Goal: Task Accomplishment & Management: Use online tool/utility

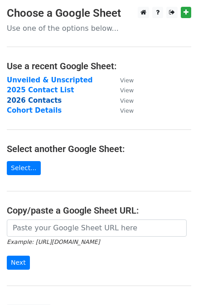
click at [39, 99] on strong "2026 Contacts" at bounding box center [34, 100] width 55 height 8
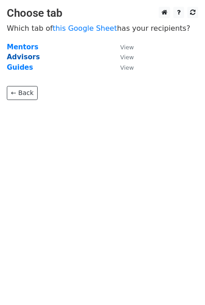
click at [28, 58] on strong "Advisors" at bounding box center [23, 57] width 33 height 8
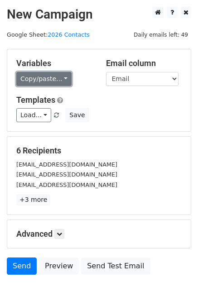
click at [47, 82] on link "Copy/paste..." at bounding box center [43, 79] width 55 height 14
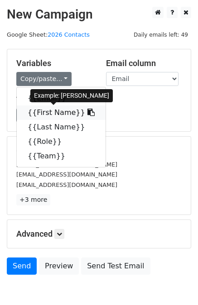
click at [48, 112] on link "{{First Name}}" at bounding box center [61, 113] width 89 height 14
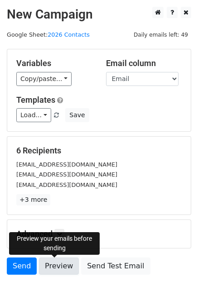
click at [54, 265] on link "Preview" at bounding box center [59, 266] width 40 height 17
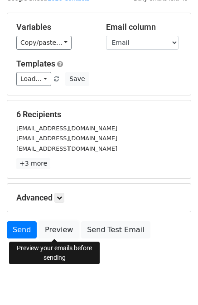
scroll to position [47, 0]
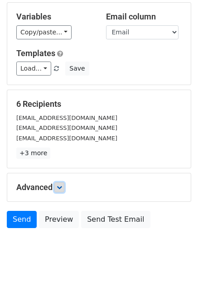
click at [61, 184] on link at bounding box center [59, 188] width 10 height 10
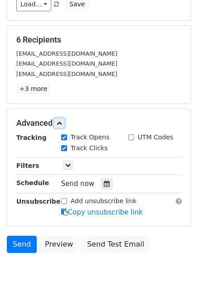
scroll to position [113, 0]
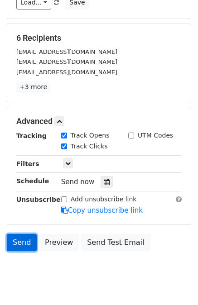
click at [24, 243] on link "Send" at bounding box center [22, 242] width 30 height 17
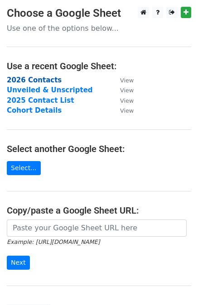
click at [24, 81] on strong "2026 Contacts" at bounding box center [34, 80] width 55 height 8
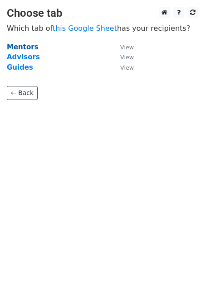
click at [23, 50] on strong "Mentors" at bounding box center [23, 47] width 32 height 8
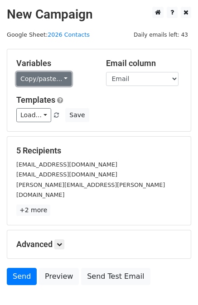
click at [35, 79] on link "Copy/paste..." at bounding box center [43, 79] width 55 height 14
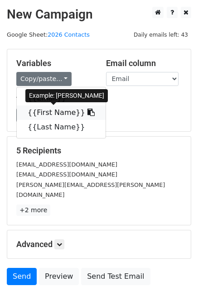
click at [40, 109] on link "{{First Name}}" at bounding box center [61, 113] width 89 height 14
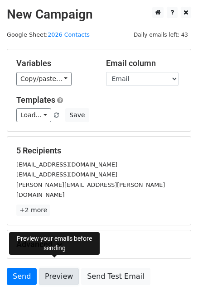
click at [60, 268] on link "Preview" at bounding box center [59, 276] width 40 height 17
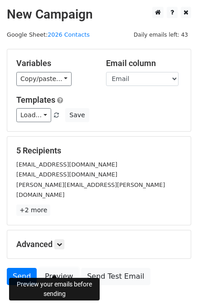
scroll to position [47, 0]
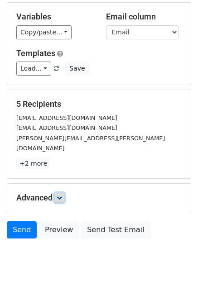
click at [60, 195] on icon at bounding box center [59, 197] width 5 height 5
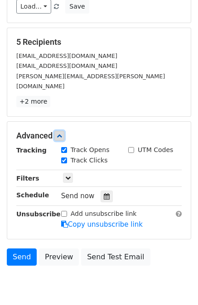
scroll to position [117, 0]
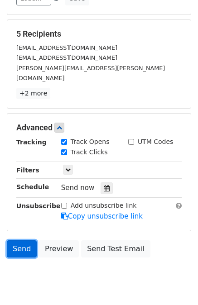
click at [19, 241] on link "Send" at bounding box center [22, 249] width 30 height 17
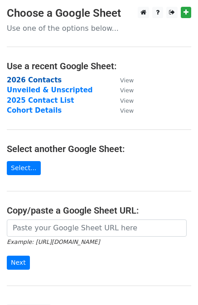
click at [28, 81] on strong "2026 Contacts" at bounding box center [34, 80] width 55 height 8
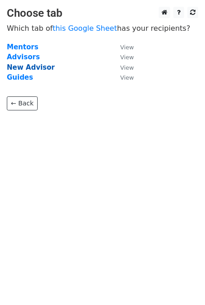
click at [28, 67] on strong "New Advisor" at bounding box center [31, 67] width 48 height 8
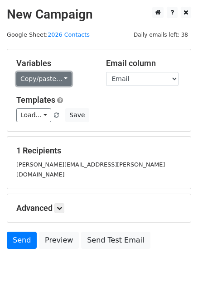
click at [44, 84] on link "Copy/paste..." at bounding box center [43, 79] width 55 height 14
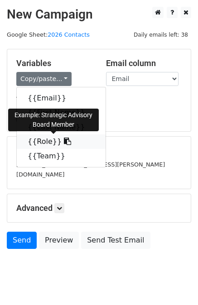
click at [36, 140] on link "{{Role}}" at bounding box center [61, 142] width 89 height 14
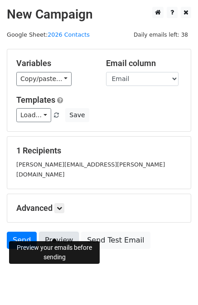
click at [54, 232] on link "Preview" at bounding box center [59, 240] width 40 height 17
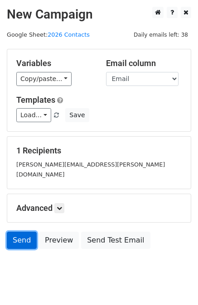
click at [24, 232] on link "Send" at bounding box center [22, 240] width 30 height 17
